Goal: Task Accomplishment & Management: Manage account settings

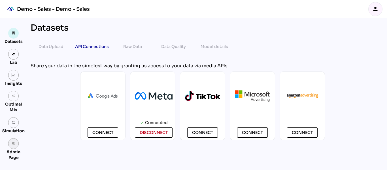
click at [12, 144] on icon "admin_panel_settings" at bounding box center [14, 143] width 4 height 4
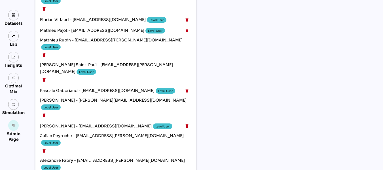
scroll to position [805, 0]
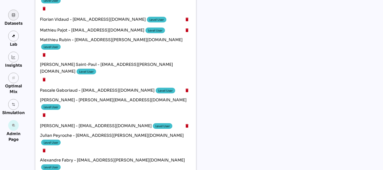
click at [13, 18] on link at bounding box center [13, 15] width 11 height 11
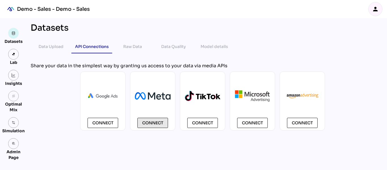
click at [155, 121] on span "Connect" at bounding box center [152, 122] width 21 height 7
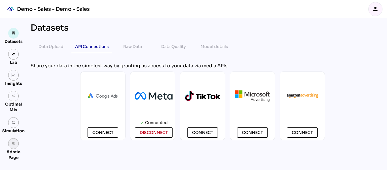
click at [14, 140] on link "admin_panel_settings" at bounding box center [13, 143] width 11 height 11
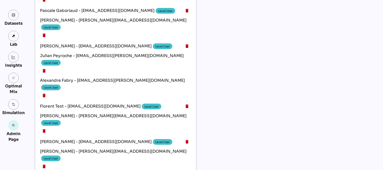
scroll to position [885, 0]
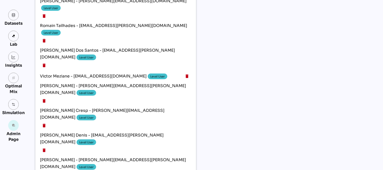
scroll to position [432, 0]
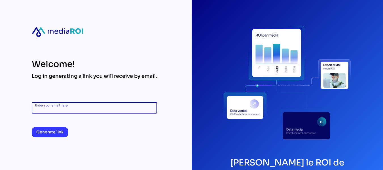
click at [86, 106] on input "Enter your email here" at bounding box center [94, 107] width 118 height 11
type input "**********"
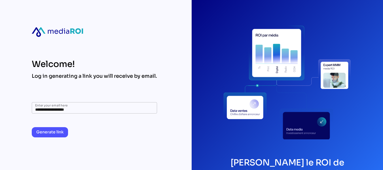
click at [60, 130] on span "Generate link" at bounding box center [49, 131] width 27 height 7
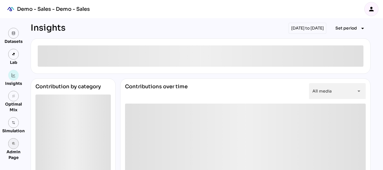
click at [16, 146] on link "admin_panel_settings" at bounding box center [13, 143] width 11 height 11
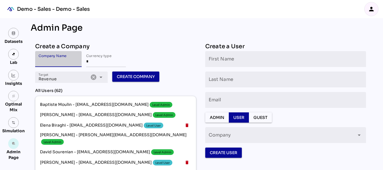
click at [65, 62] on input "Company Name" at bounding box center [59, 59] width 40 height 16
type input "**********"
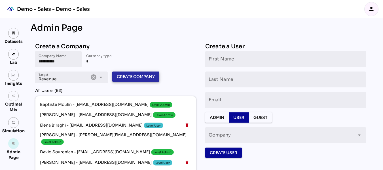
click at [126, 78] on span "Create Company" at bounding box center [136, 76] width 38 height 7
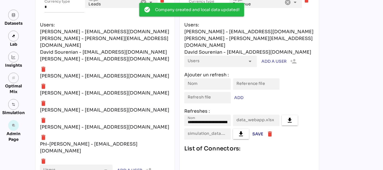
scroll to position [2409, 0]
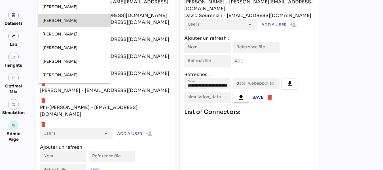
click at [79, 20] on div "Florent Bolzinger" at bounding box center [73, 20] width 63 height 5
type input "**********"
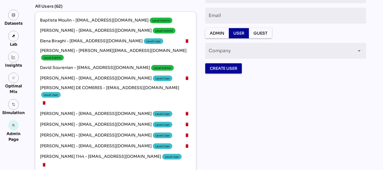
scroll to position [0, 0]
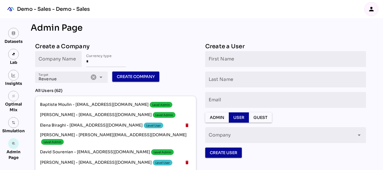
click at [374, 6] on div "person" at bounding box center [371, 9] width 14 height 14
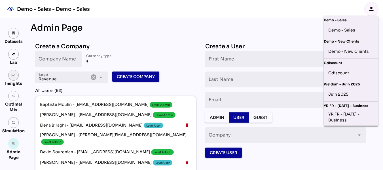
click at [15, 75] on img at bounding box center [14, 75] width 4 height 4
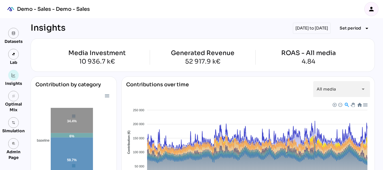
click at [368, 10] on icon "person" at bounding box center [371, 9] width 7 height 7
click at [372, 11] on icon "person" at bounding box center [371, 9] width 7 height 7
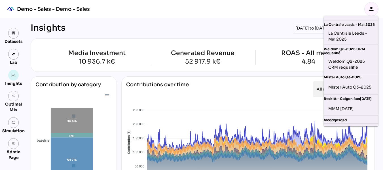
scroll to position [198, 0]
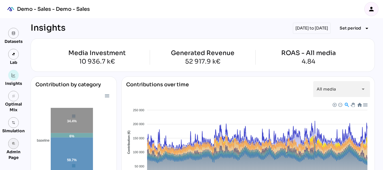
click at [12, 146] on link "admin_panel_settings" at bounding box center [13, 143] width 11 height 11
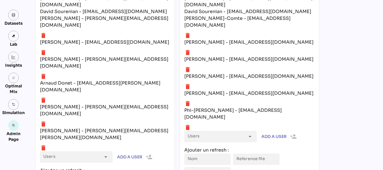
scroll to position [2416, 0]
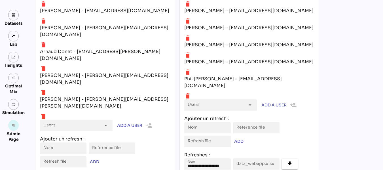
type input "**********"
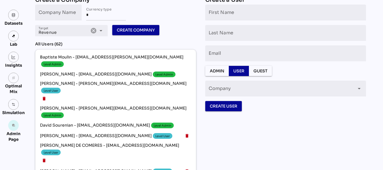
scroll to position [0, 0]
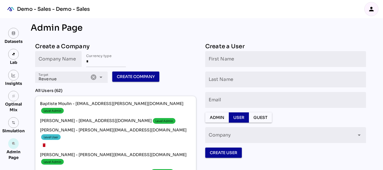
click at [368, 8] on icon "person" at bounding box center [371, 9] width 7 height 7
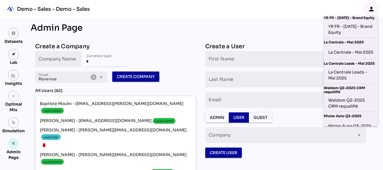
scroll to position [198, 0]
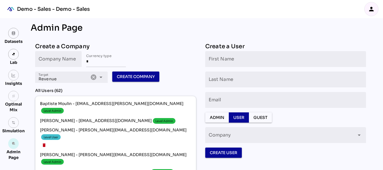
click at [372, 7] on icon "person" at bounding box center [371, 9] width 7 height 7
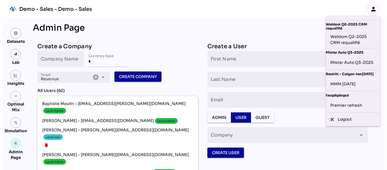
scroll to position [212, 0]
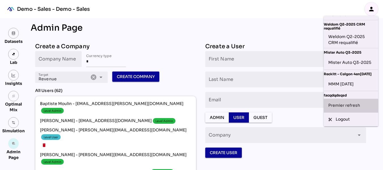
click at [354, 101] on div "Premier refresh" at bounding box center [350, 105] width 45 height 9
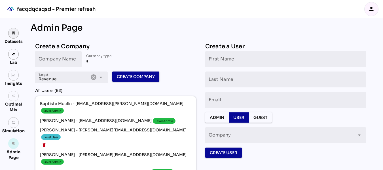
click at [13, 37] on link at bounding box center [13, 33] width 11 height 11
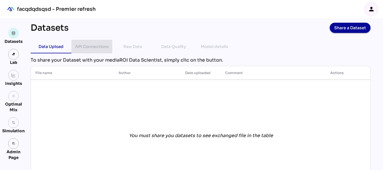
click at [96, 43] on div "API Connections" at bounding box center [92, 46] width 34 height 7
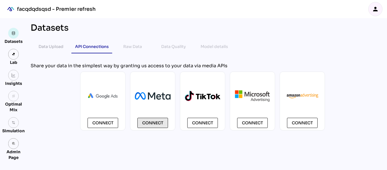
click at [155, 122] on span "Connect" at bounding box center [152, 122] width 21 height 7
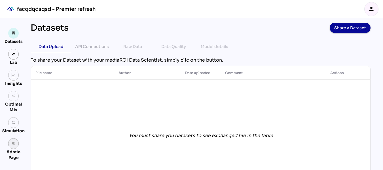
click at [16, 143] on link "admin_panel_settings" at bounding box center [13, 143] width 11 height 11
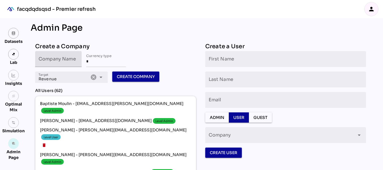
click at [71, 62] on input "Company Name" at bounding box center [59, 59] width 40 height 16
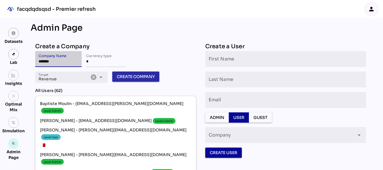
type input "*******"
click at [121, 74] on span "Create Company" at bounding box center [136, 76] width 38 height 7
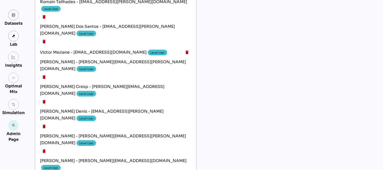
scroll to position [2441, 0]
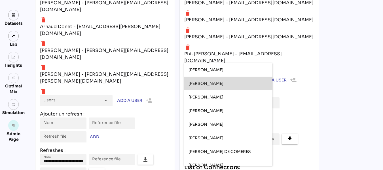
click at [214, 81] on span "[PERSON_NAME]" at bounding box center [205, 83] width 35 height 5
type input "**********"
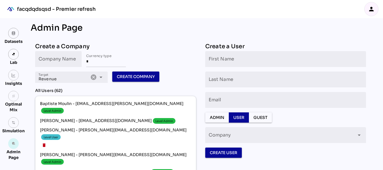
click at [374, 11] on icon "person" at bounding box center [371, 9] width 7 height 7
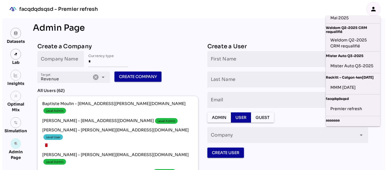
scroll to position [233, 4]
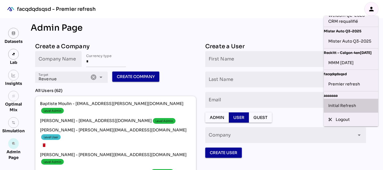
click at [340, 101] on div "Initial Refresh" at bounding box center [350, 105] width 45 height 9
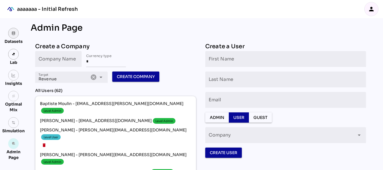
click at [14, 36] on link at bounding box center [13, 33] width 11 height 11
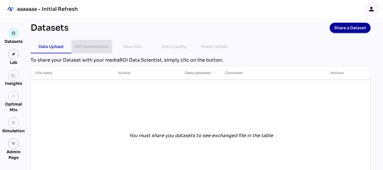
click at [82, 44] on div "API Connections" at bounding box center [92, 46] width 34 height 7
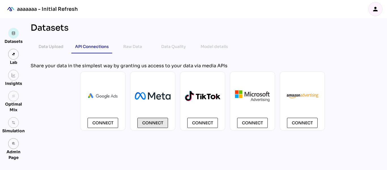
click at [147, 121] on span "Connect" at bounding box center [152, 122] width 21 height 7
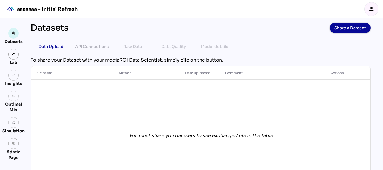
click at [374, 8] on icon "person" at bounding box center [371, 9] width 7 height 7
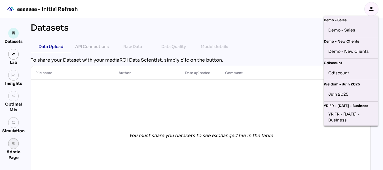
click at [15, 143] on icon "admin_panel_settings" at bounding box center [14, 143] width 4 height 4
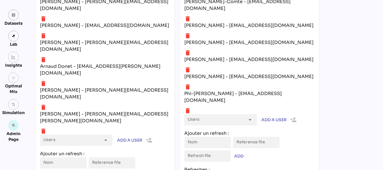
scroll to position [2400, 0]
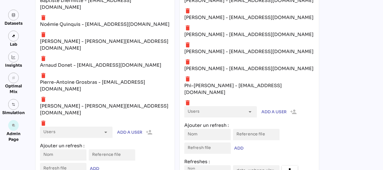
scroll to position [2072, 0]
